Goal: Information Seeking & Learning: Learn about a topic

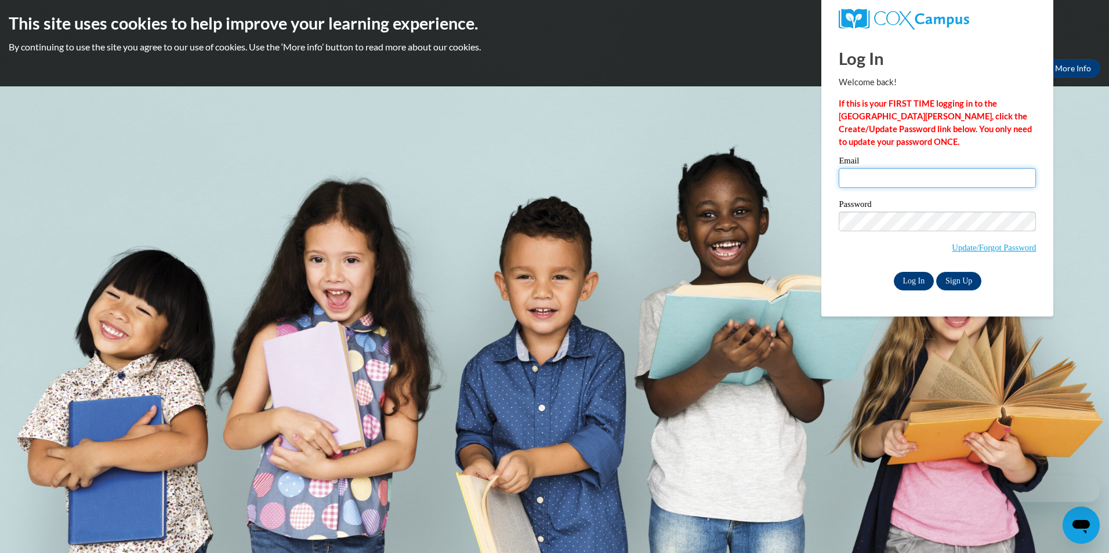
type input "taraknisley5@gmail.com"
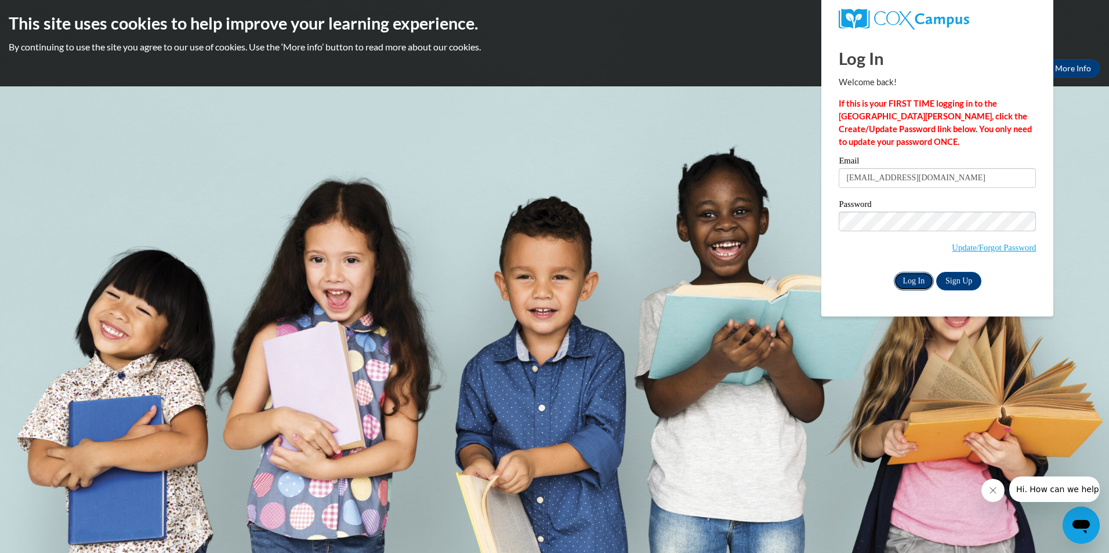
click at [913, 280] on input "Log In" at bounding box center [914, 281] width 41 height 19
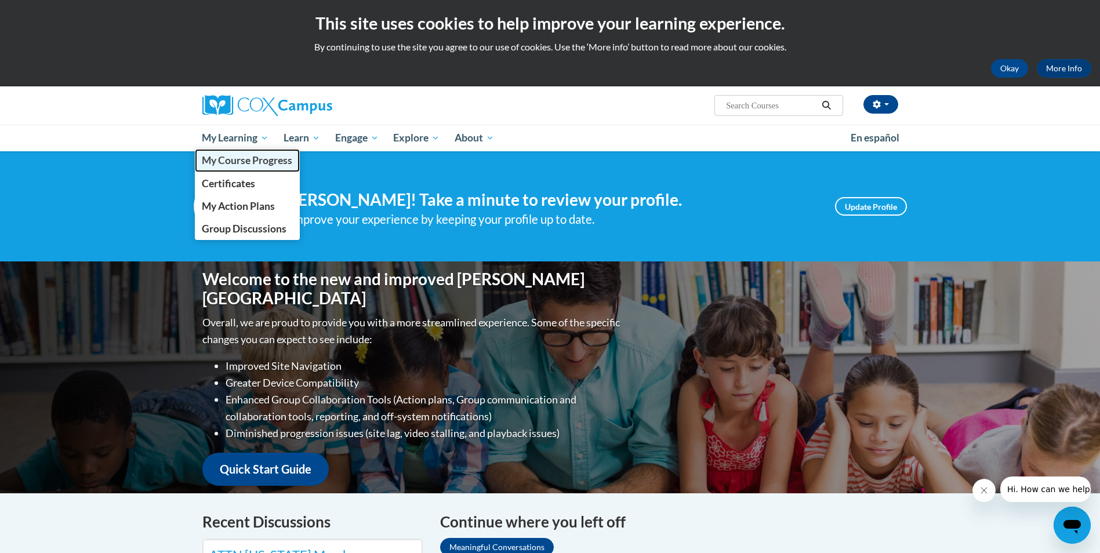
click at [246, 159] on span "My Course Progress" at bounding box center [247, 160] width 90 height 12
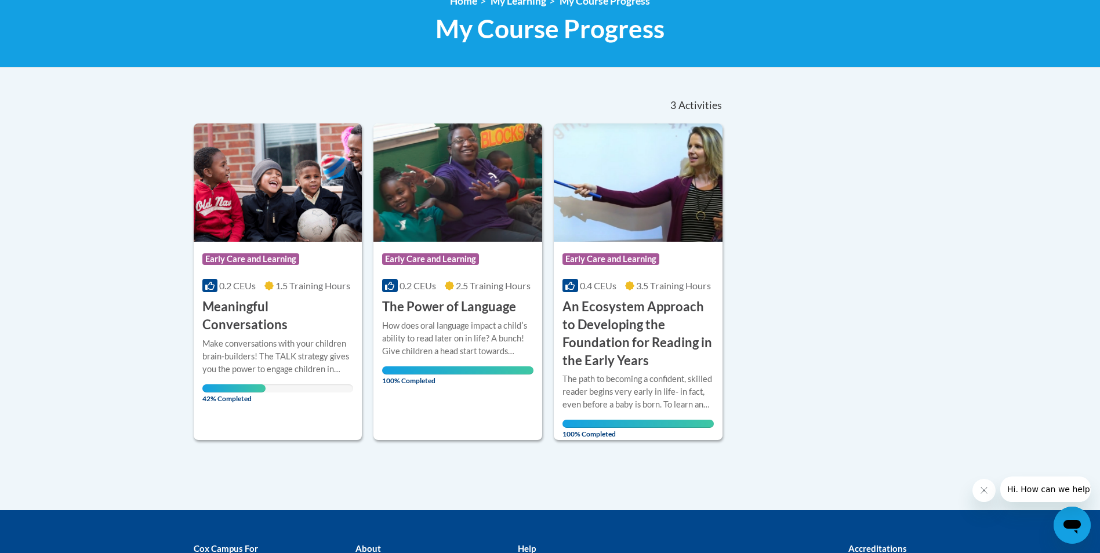
scroll to position [232, 0]
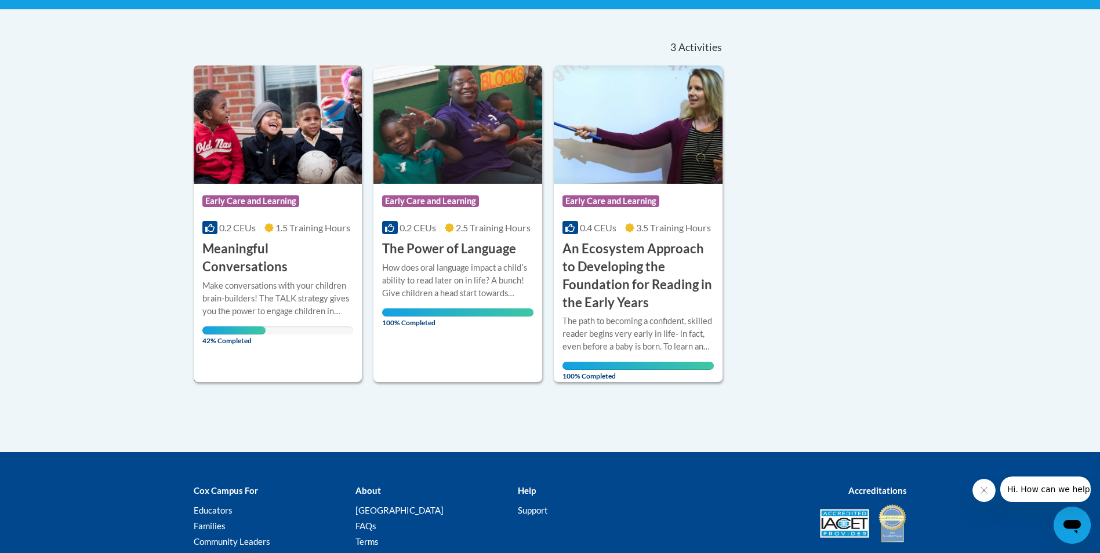
click at [268, 249] on h3 "Meaningful Conversations" at bounding box center [277, 258] width 151 height 36
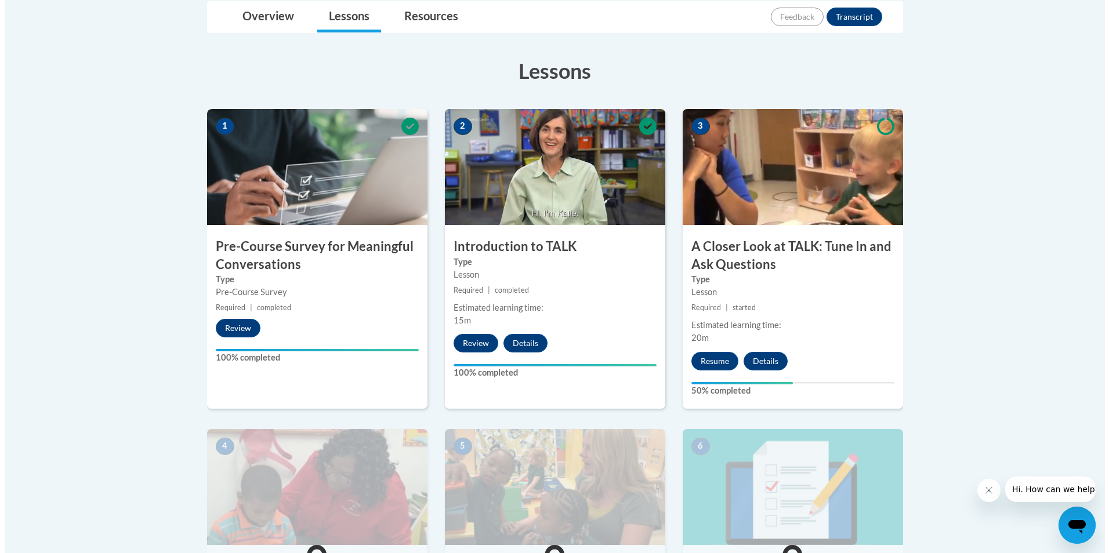
scroll to position [290, 0]
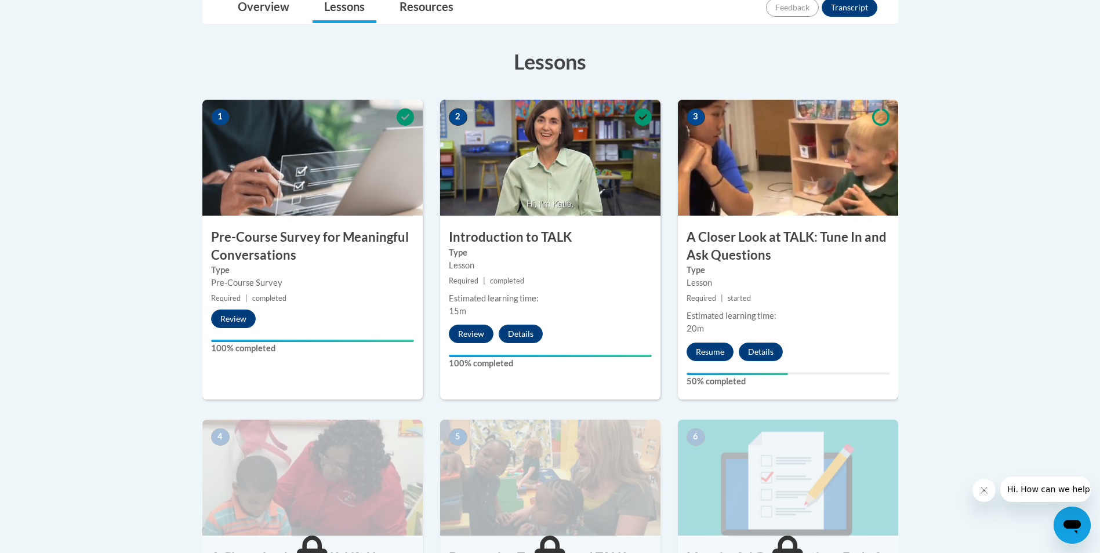
click at [981, 493] on icon "Close message from company" at bounding box center [984, 491] width 6 height 6
click at [699, 353] on button "Resume" at bounding box center [710, 352] width 47 height 19
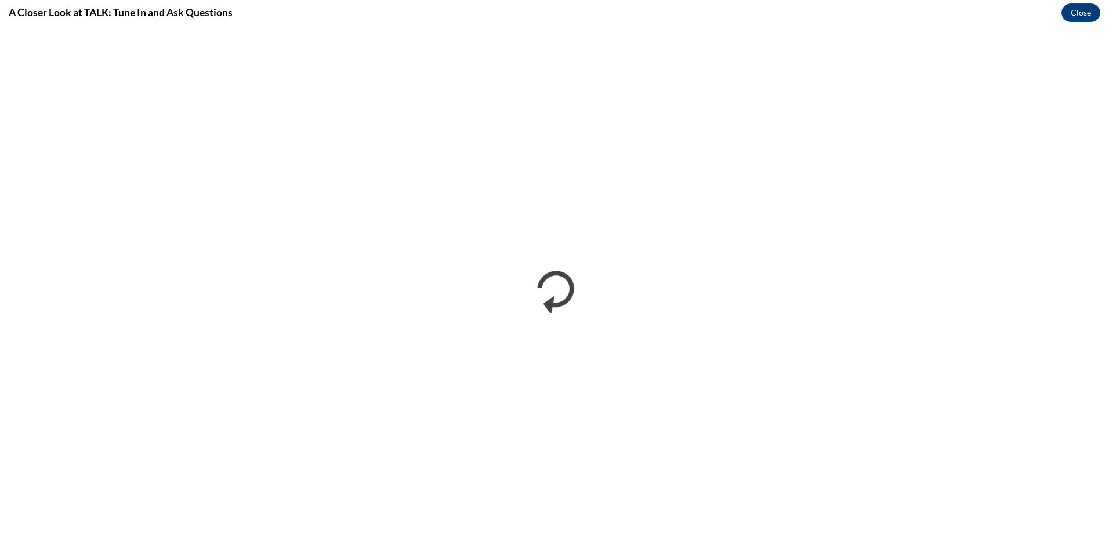
scroll to position [0, 0]
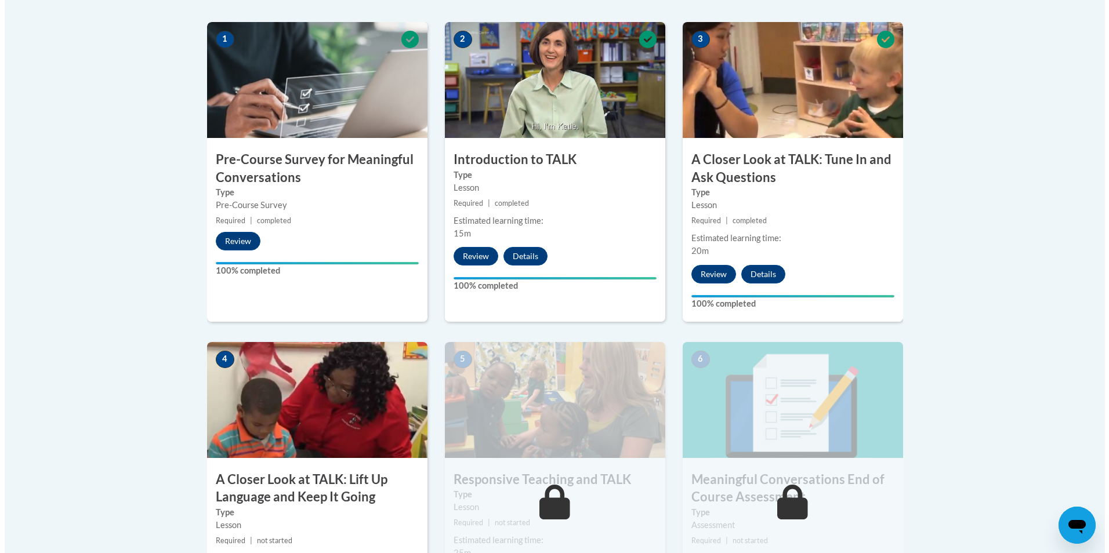
scroll to position [522, 0]
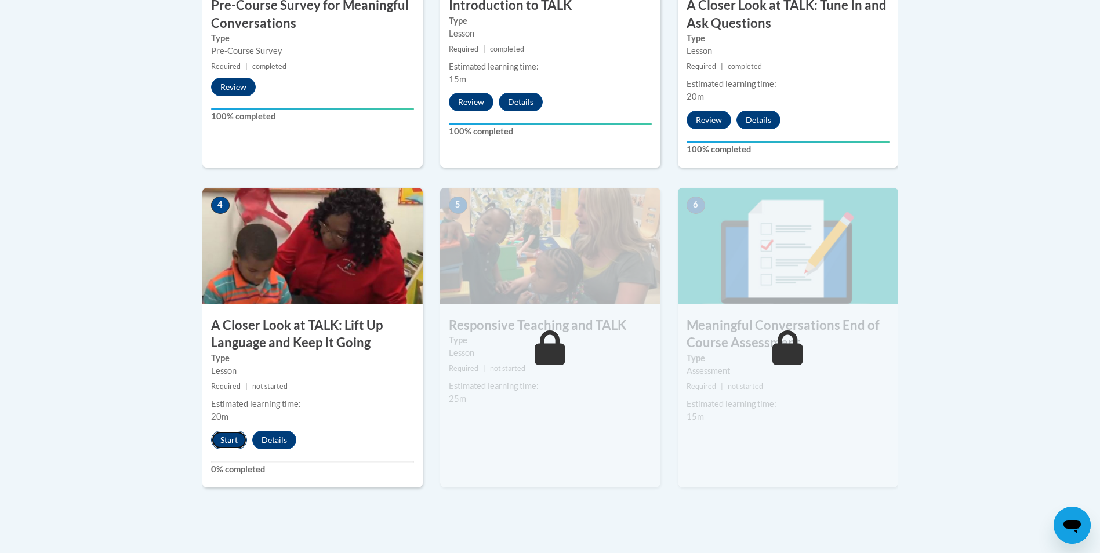
click at [233, 440] on button "Start" at bounding box center [229, 440] width 36 height 19
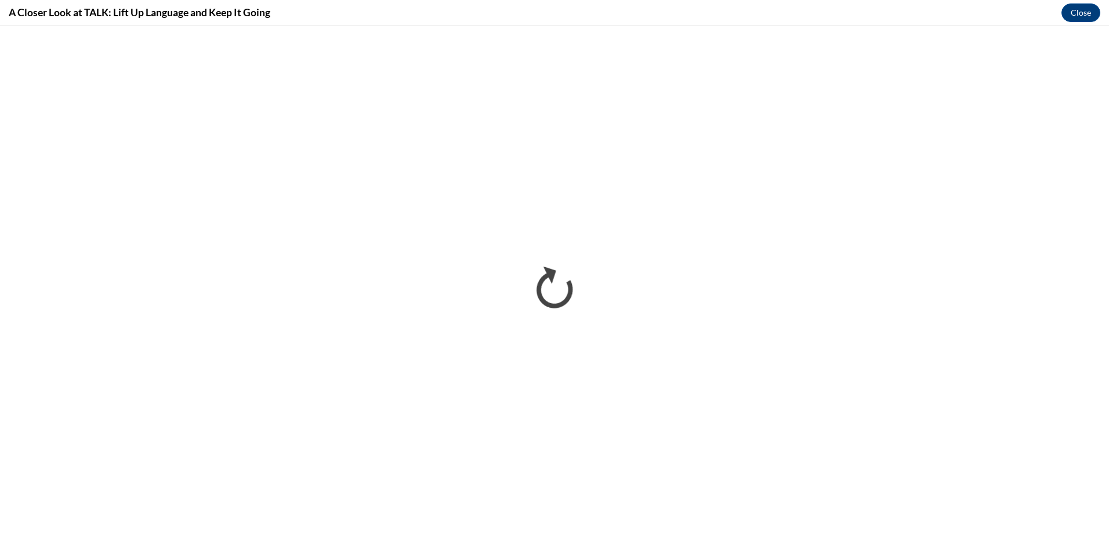
scroll to position [0, 0]
